Goal: Information Seeking & Learning: Learn about a topic

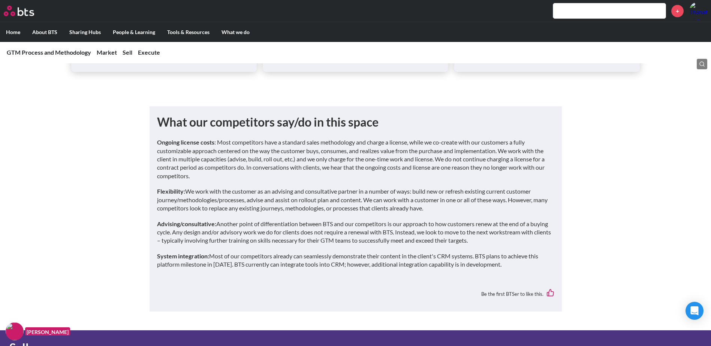
scroll to position [618, 0]
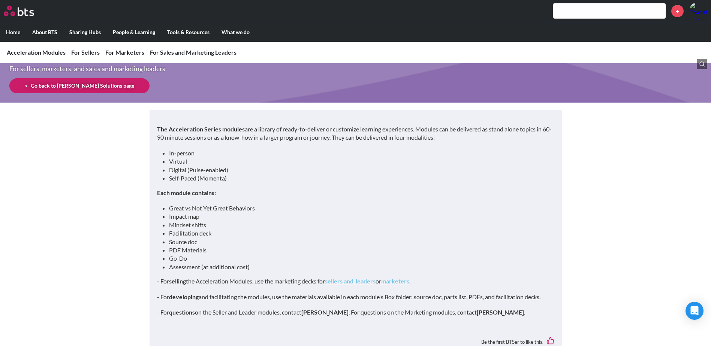
scroll to position [37, 0]
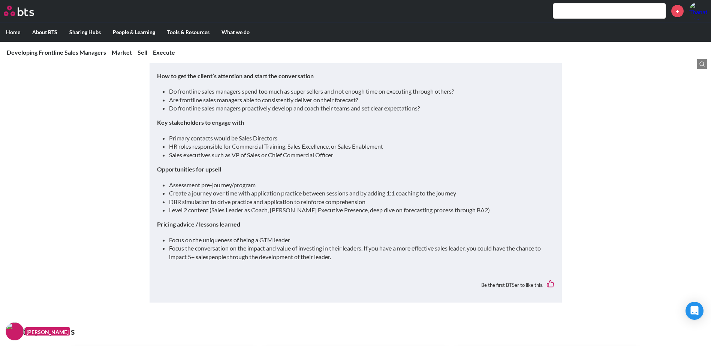
scroll to position [1270, 0]
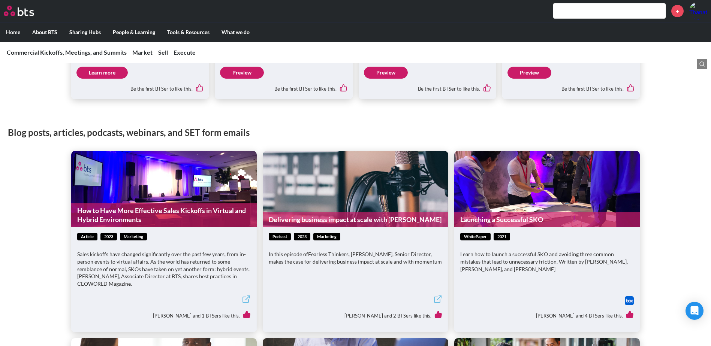
scroll to position [626, 0]
